Goal: Find specific page/section: Find specific page/section

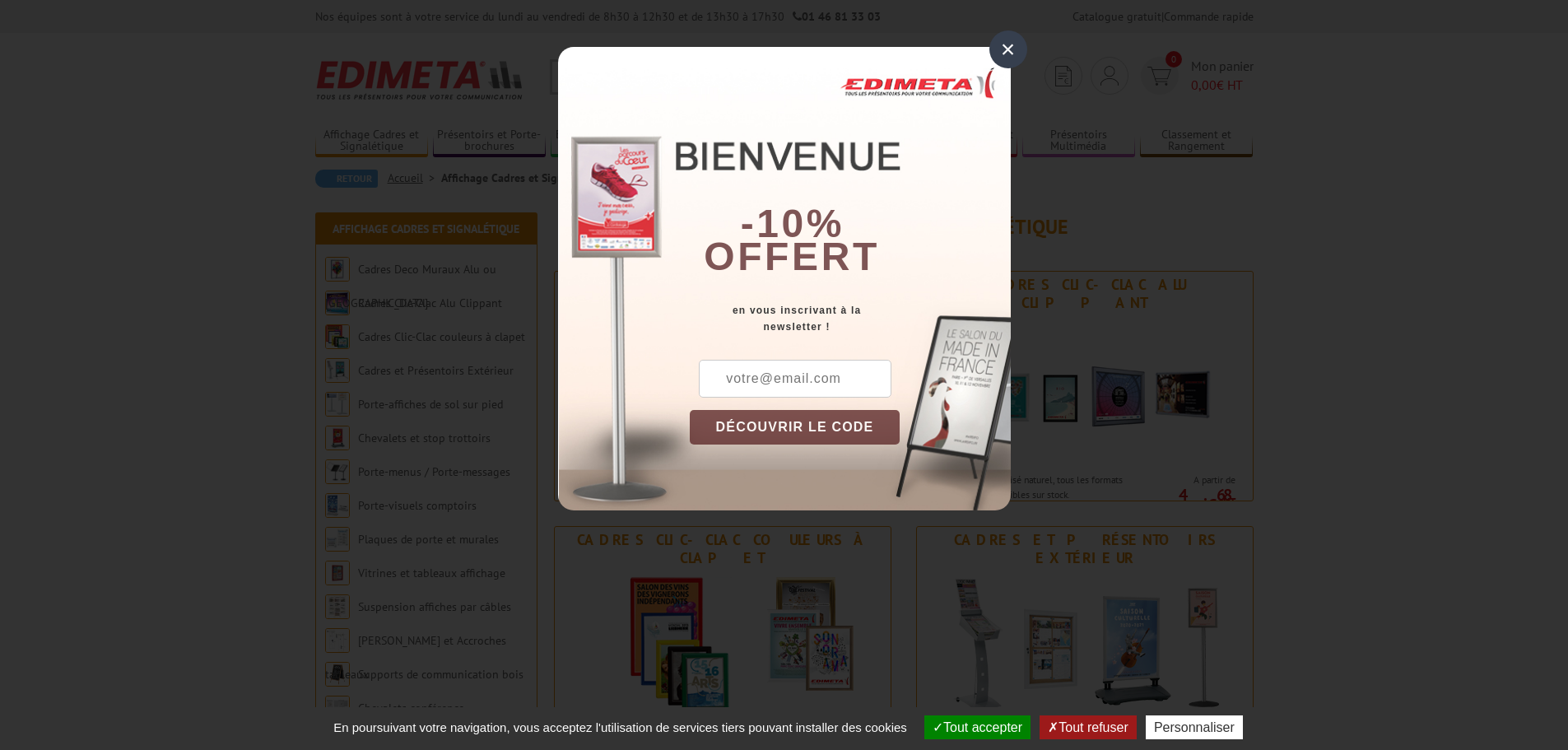
click at [1013, 42] on div "×" at bounding box center [1008, 49] width 38 height 38
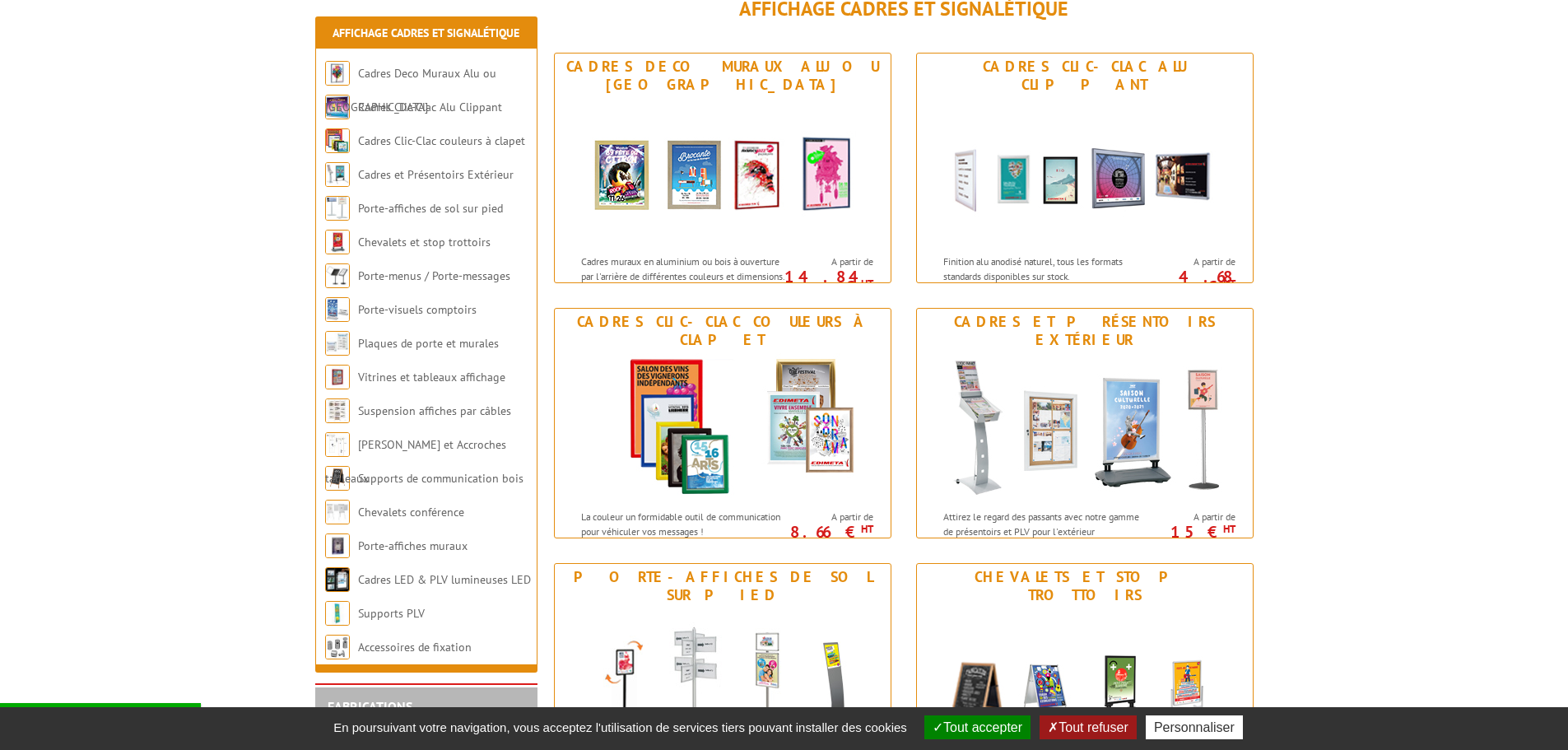
scroll to position [247, 0]
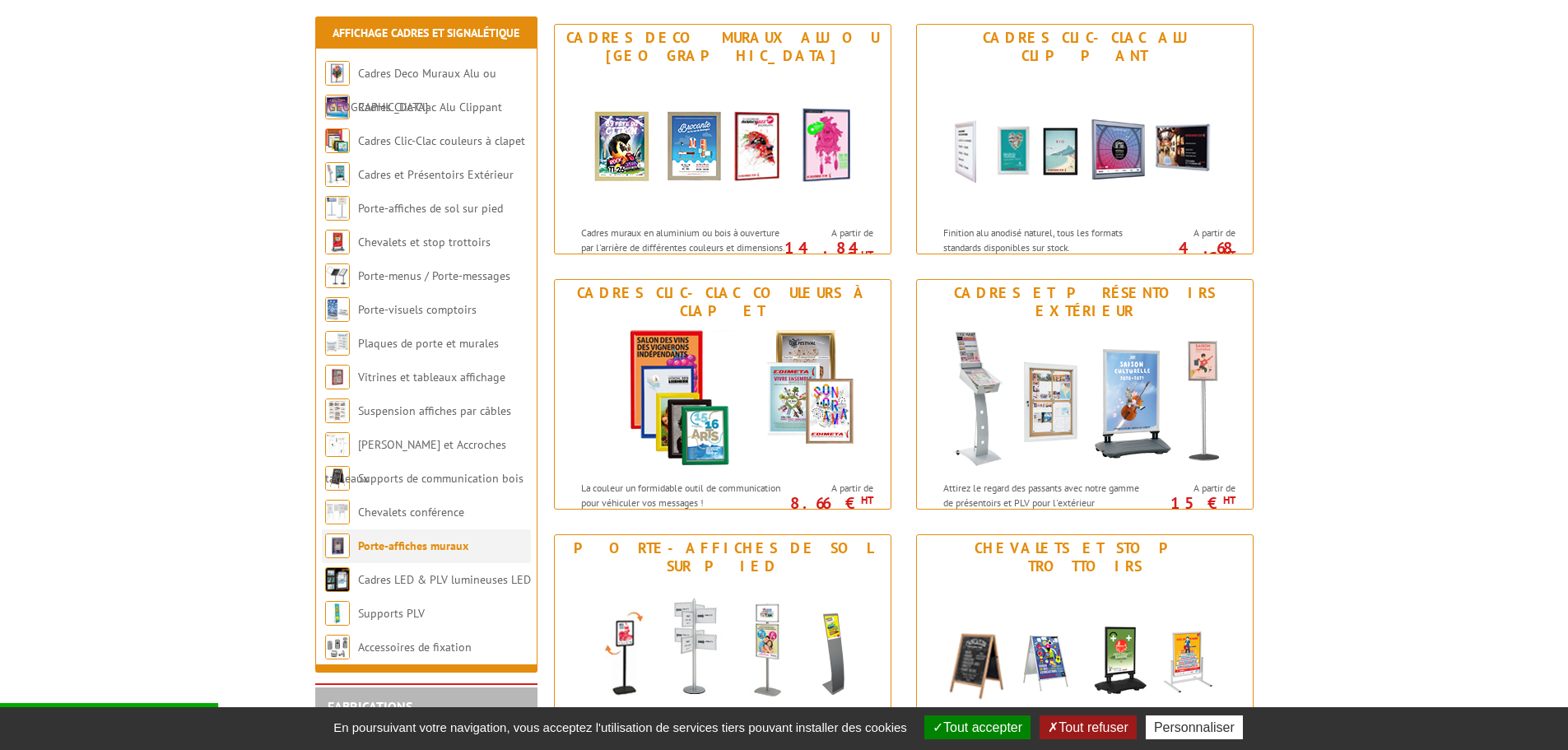
click at [380, 545] on link "Porte-affiches muraux" at bounding box center [413, 545] width 110 height 15
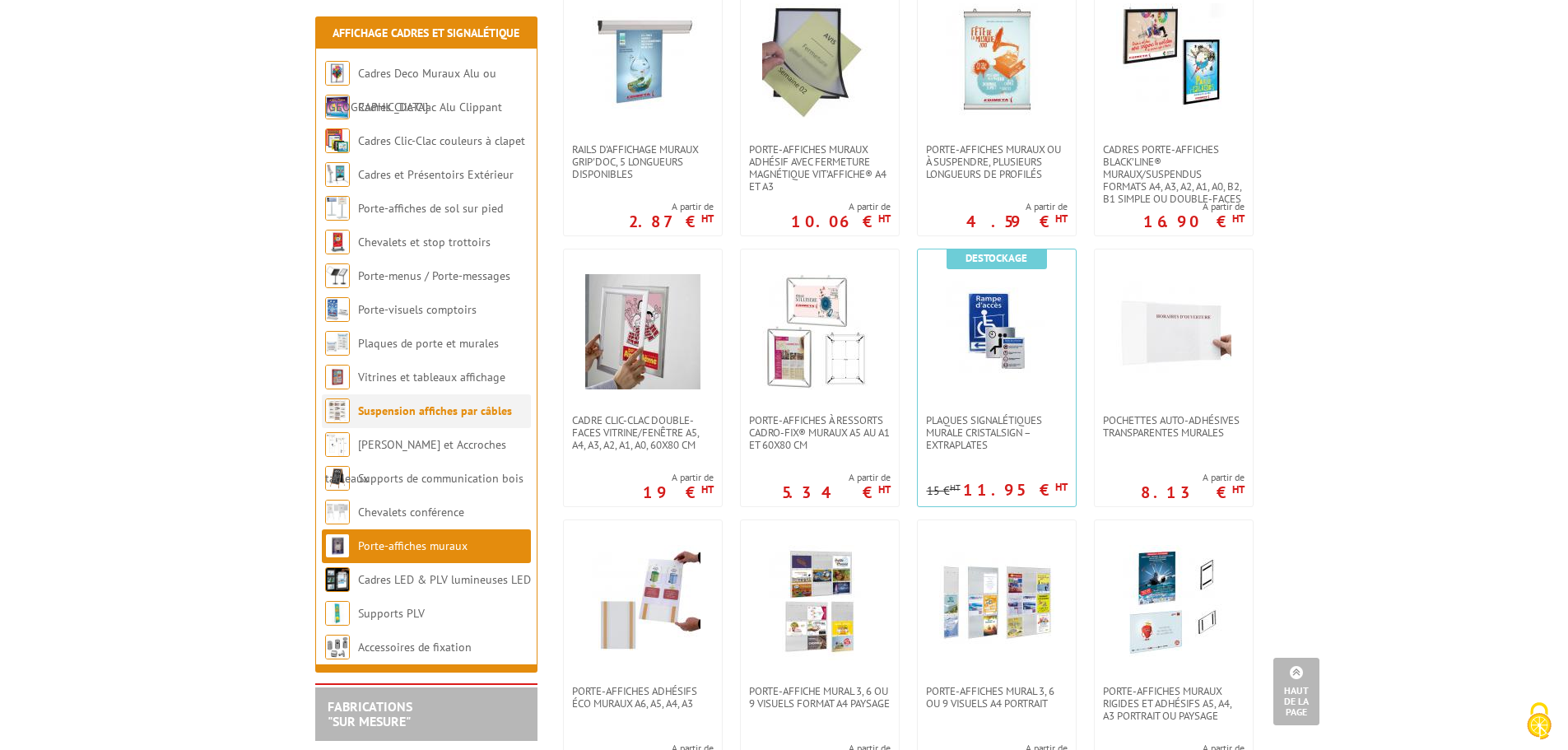
scroll to position [494, 0]
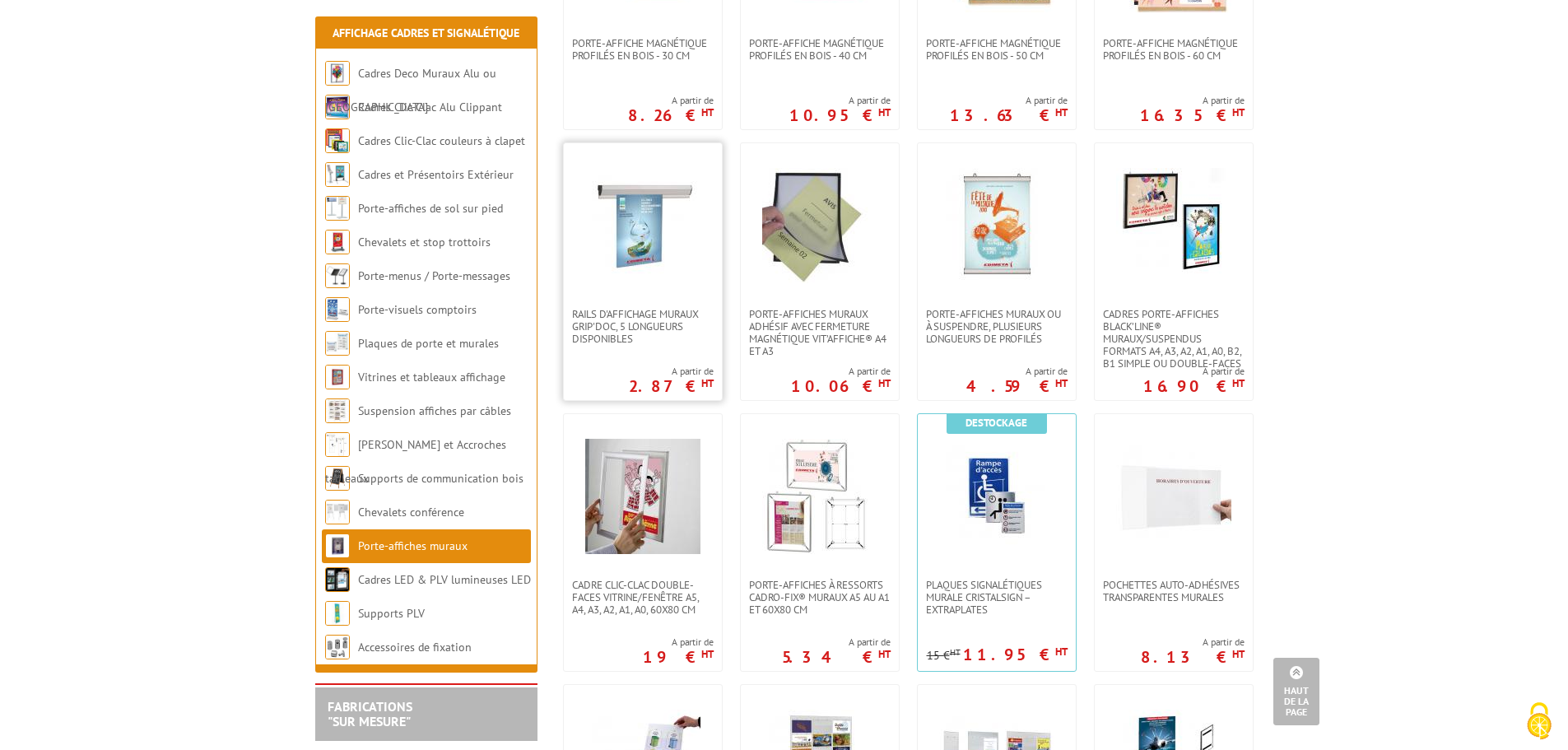
click at [630, 197] on img at bounding box center [643, 225] width 115 height 115
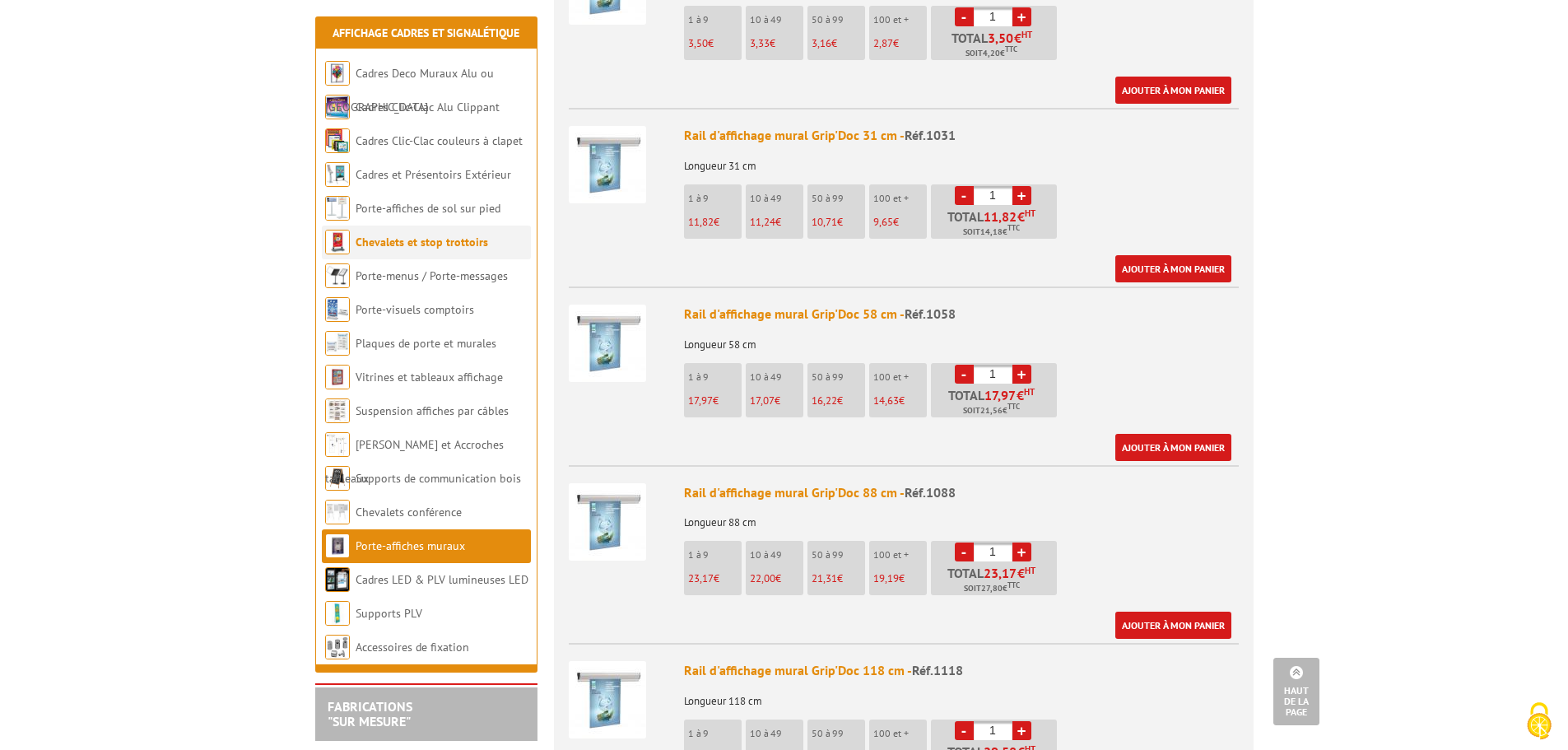
scroll to position [741, 0]
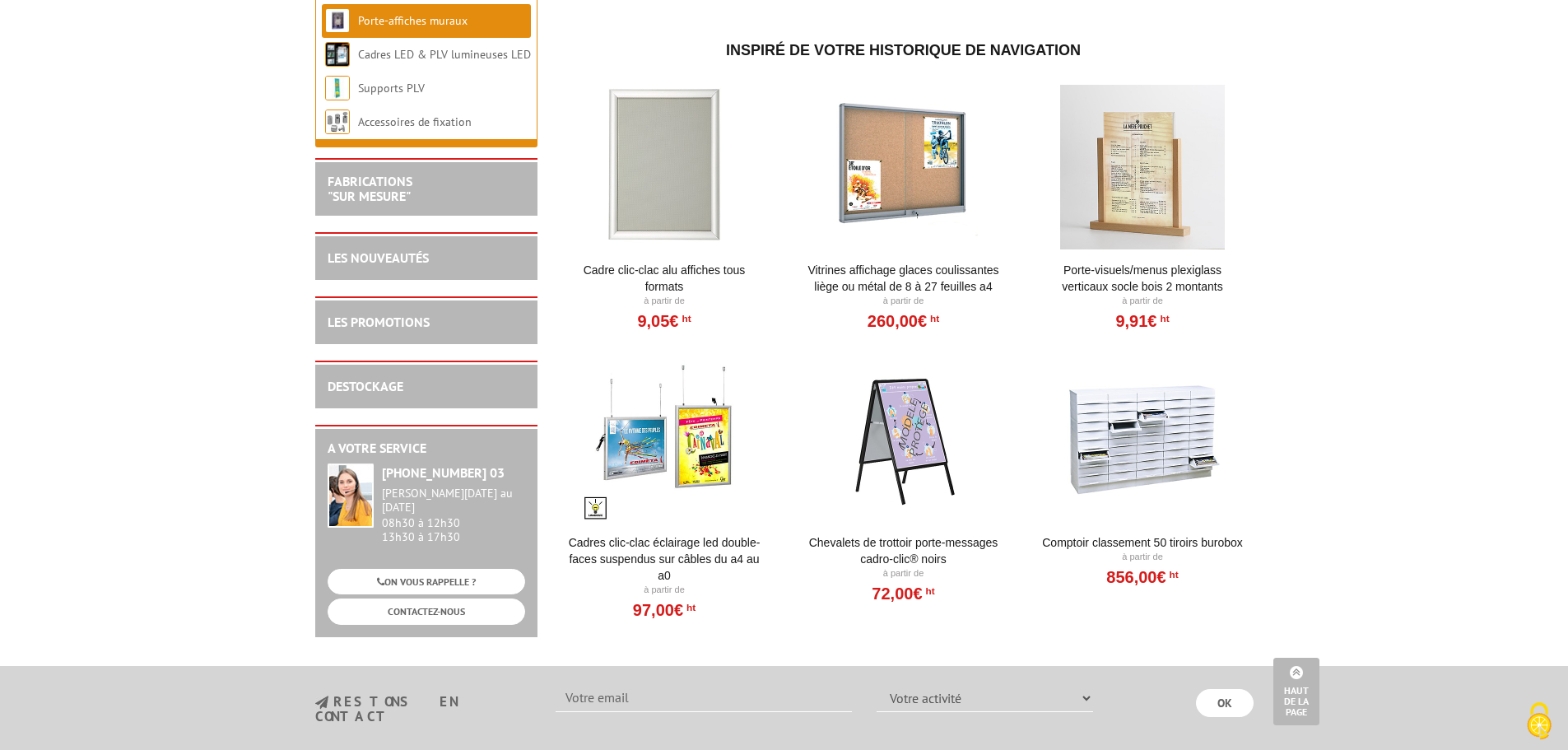
scroll to position [1894, 0]
